Goal: Book appointment/travel/reservation

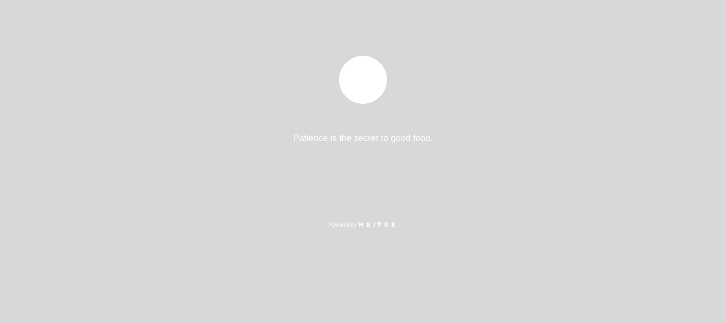
select select "es"
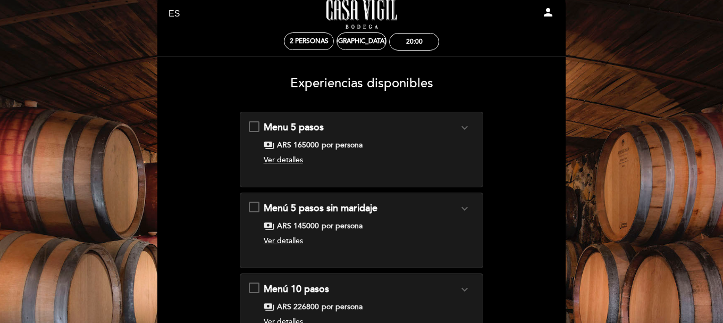
scroll to position [24, 0]
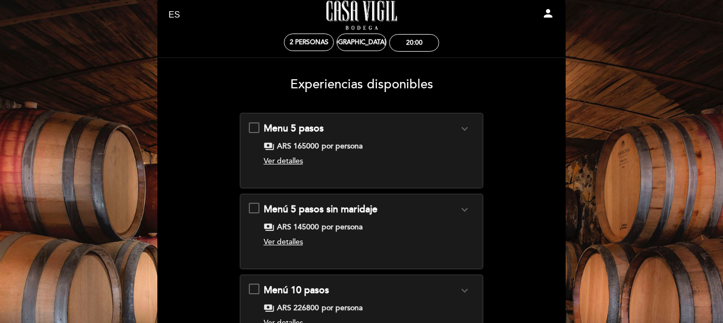
click at [287, 156] on span "Ver detalles" at bounding box center [283, 160] width 39 height 9
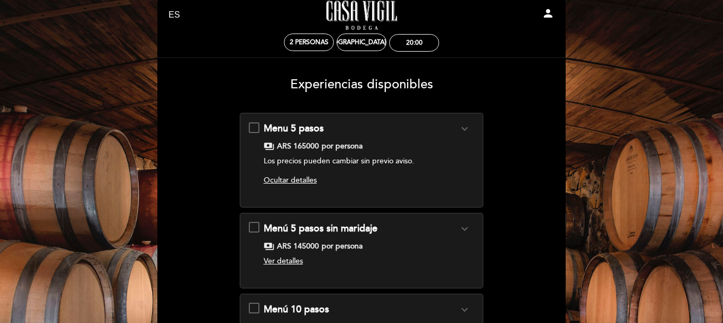
click at [283, 262] on span "Ver detalles" at bounding box center [283, 260] width 39 height 9
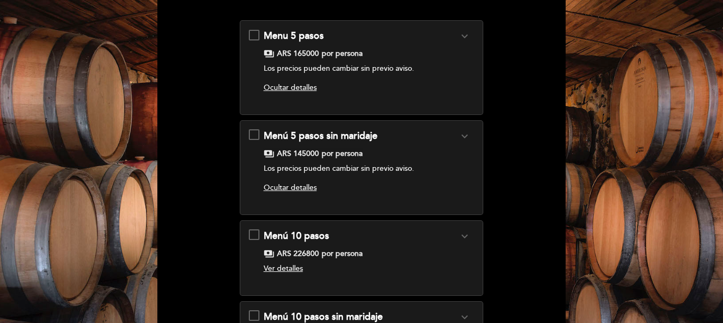
scroll to position [116, 0]
